Goal: Transaction & Acquisition: Purchase product/service

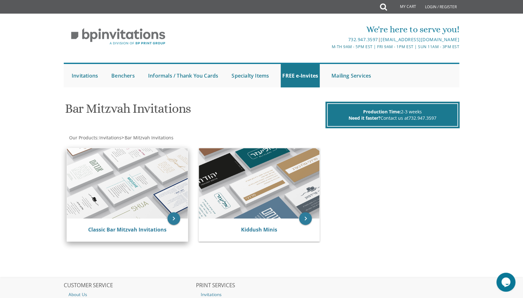
click at [156, 212] on img at bounding box center [127, 183] width 121 height 70
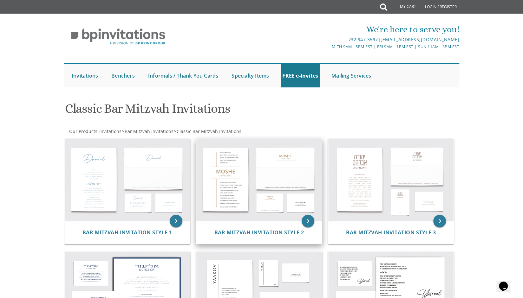
click at [238, 177] on img at bounding box center [259, 180] width 126 height 82
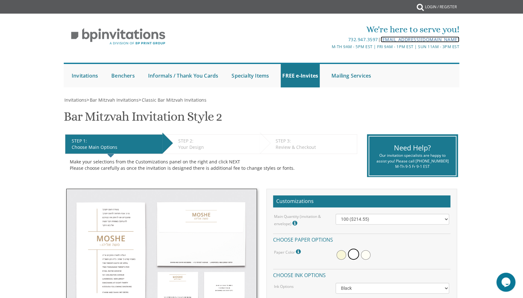
click at [439, 39] on link "[EMAIL_ADDRESS][DOMAIN_NAME]" at bounding box center [419, 39] width 79 height 6
